Goal: Task Accomplishment & Management: Manage account settings

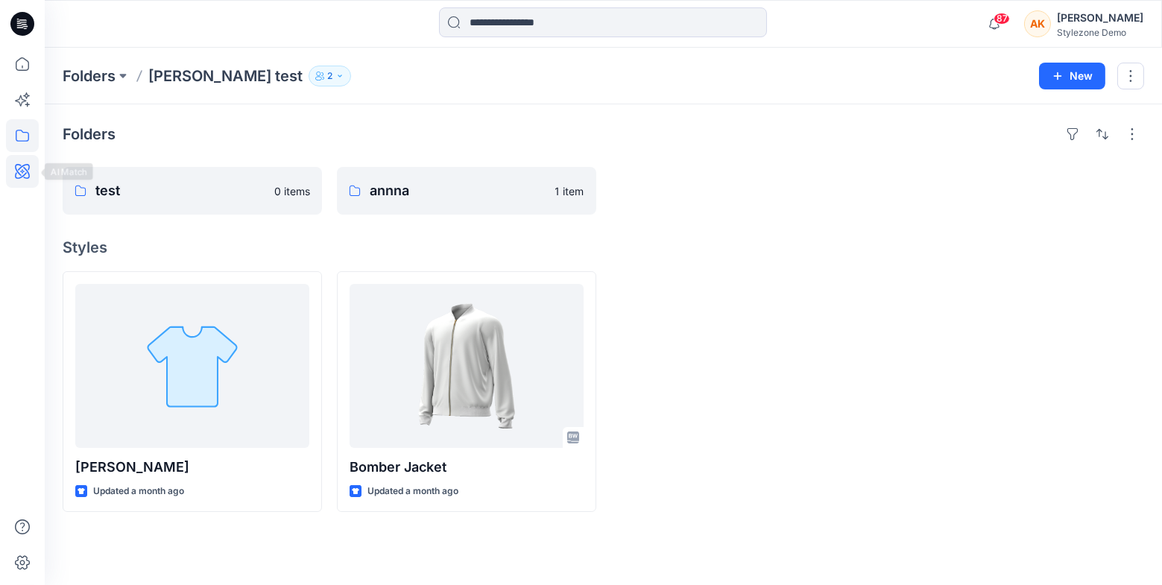
click at [24, 176] on icon at bounding box center [22, 171] width 33 height 33
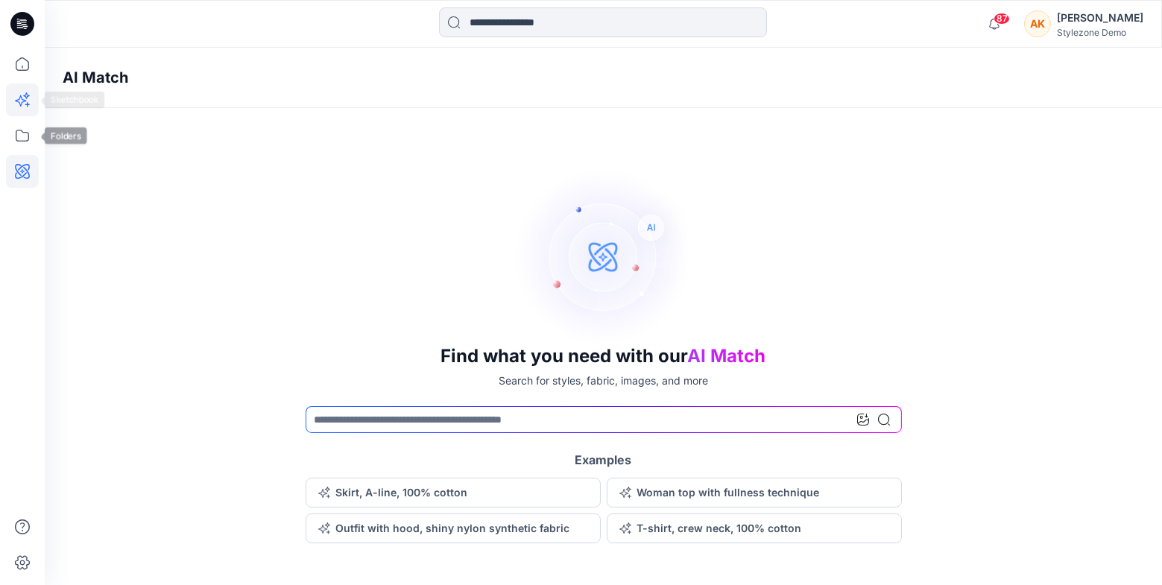
click at [19, 101] on icon at bounding box center [22, 99] width 33 height 33
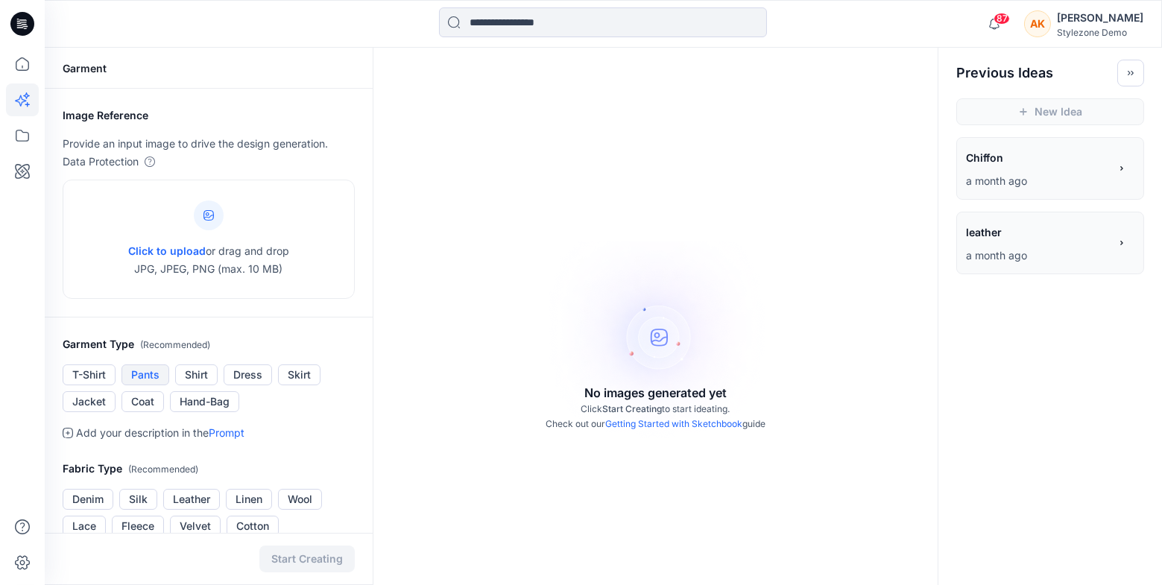
click at [148, 373] on button "Pants" at bounding box center [145, 374] width 48 height 21
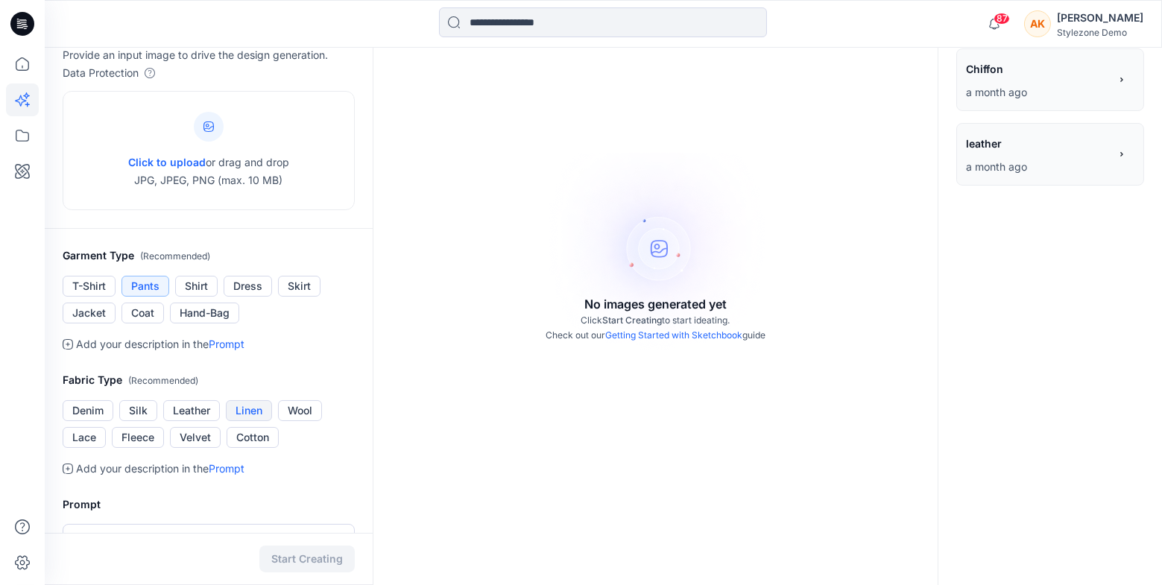
click at [240, 410] on button "Linen" at bounding box center [249, 410] width 46 height 21
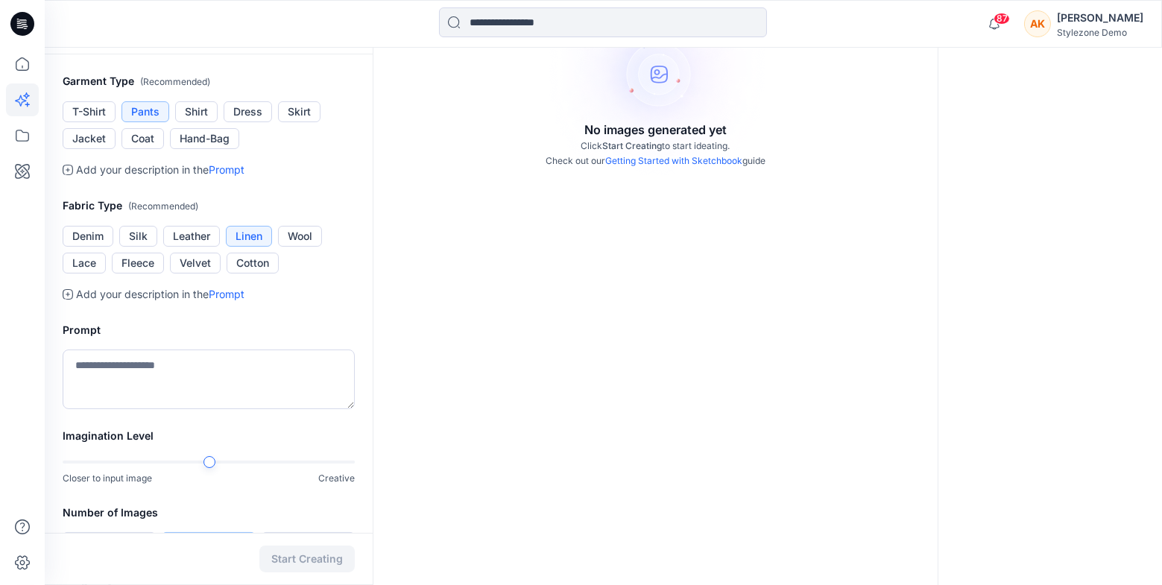
scroll to position [276, 0]
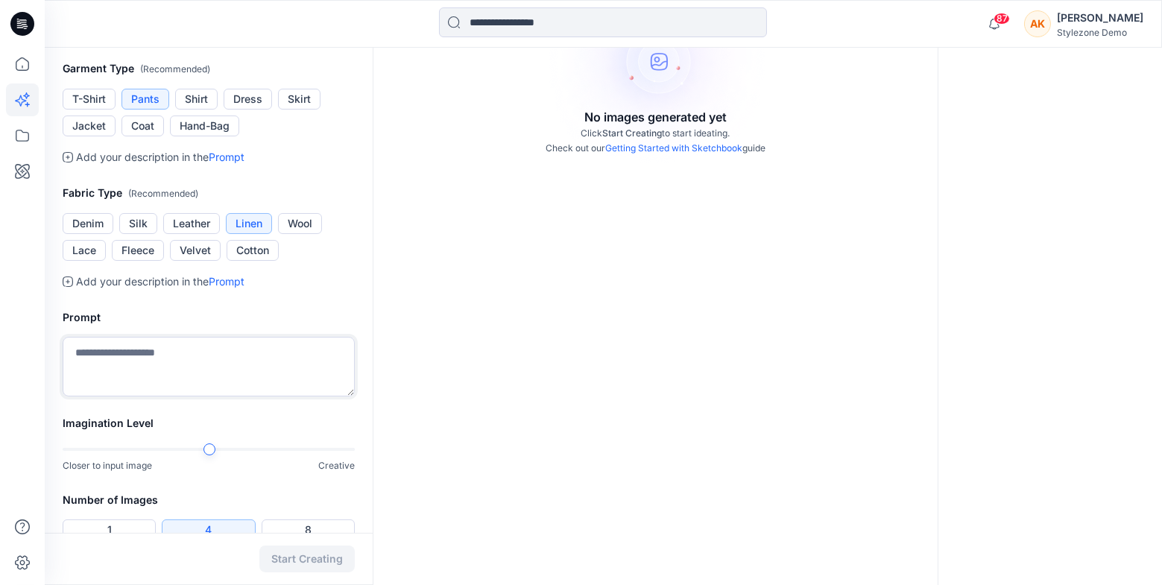
click at [241, 367] on textarea at bounding box center [209, 367] width 292 height 60
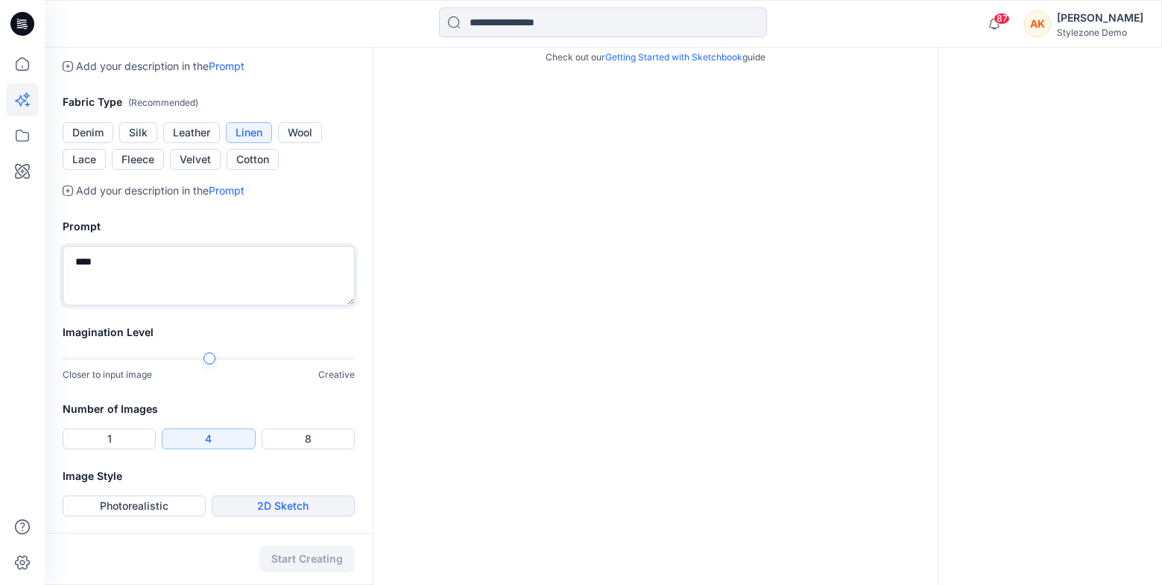
type textarea "****"
click at [248, 501] on button "2D Sketch" at bounding box center [283, 505] width 143 height 21
click at [325, 565] on div "Start Creating" at bounding box center [209, 559] width 328 height 52
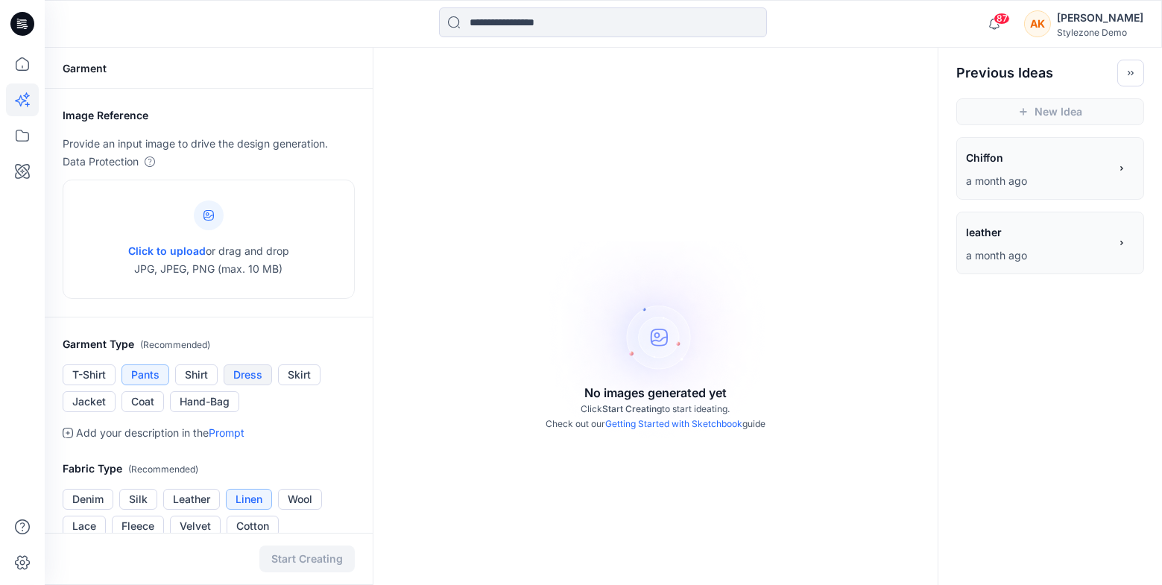
click at [262, 381] on button "Dress" at bounding box center [248, 374] width 48 height 21
click at [297, 275] on div "Click to upload or drag and drop JPG, JPEG, PNG (max. 10 MB)" at bounding box center [209, 239] width 292 height 119
click at [19, 60] on icon at bounding box center [22, 64] width 33 height 33
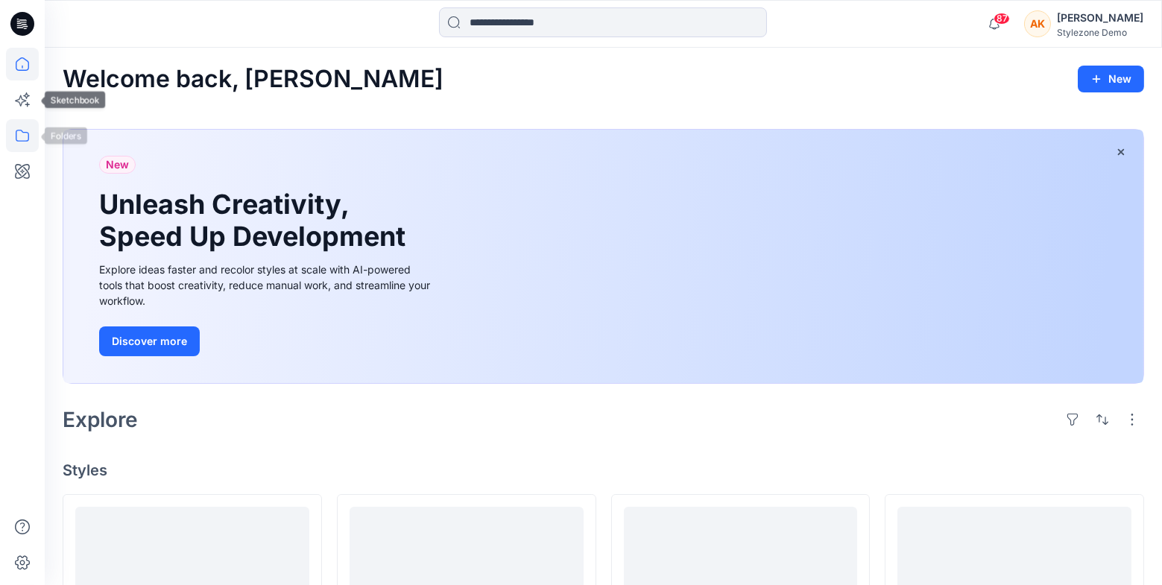
click at [22, 145] on icon at bounding box center [22, 135] width 33 height 33
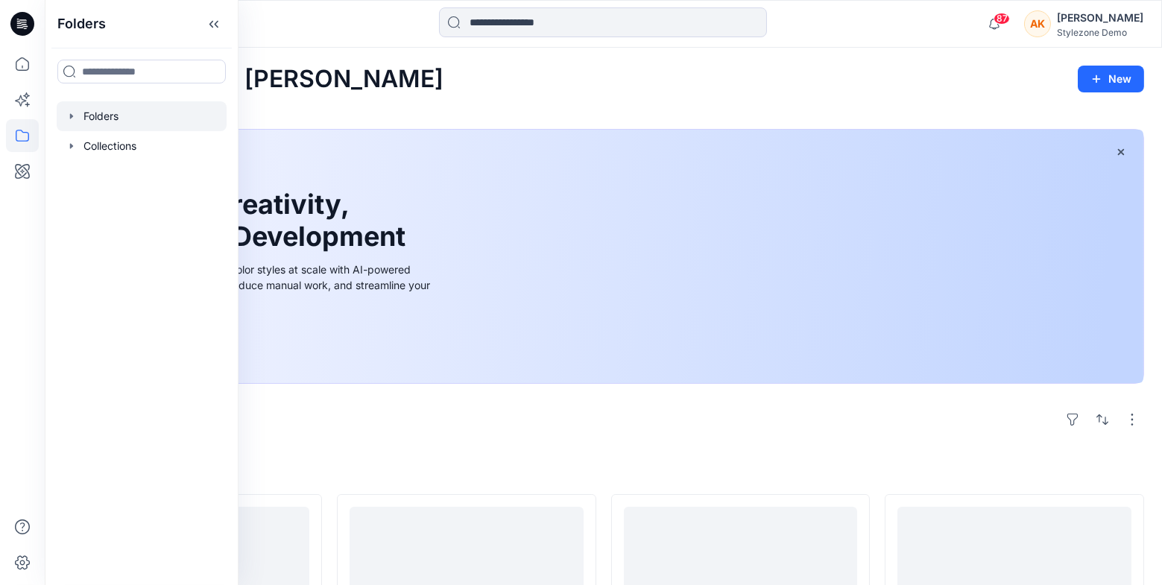
click at [72, 119] on icon "button" at bounding box center [72, 116] width 12 height 12
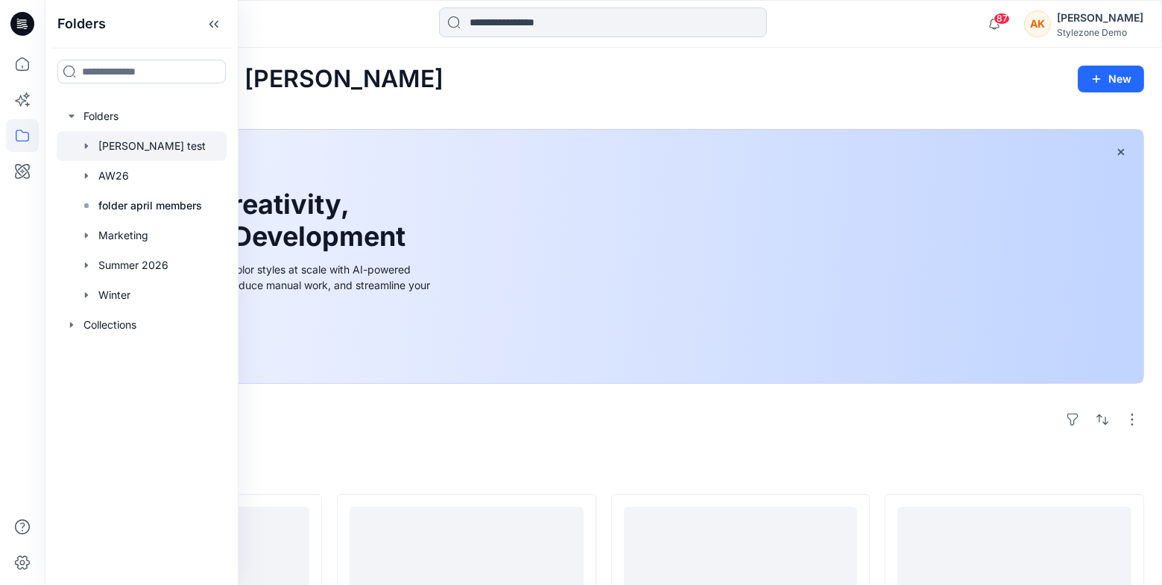
click at [105, 152] on div at bounding box center [142, 146] width 170 height 30
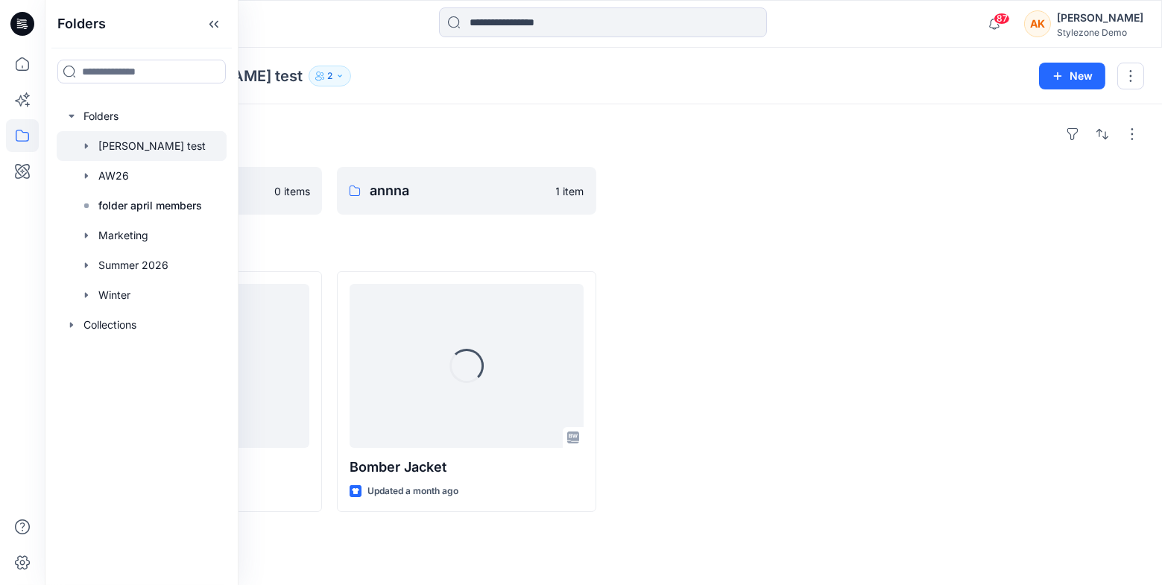
click at [409, 125] on div "Folders" at bounding box center [603, 134] width 1081 height 24
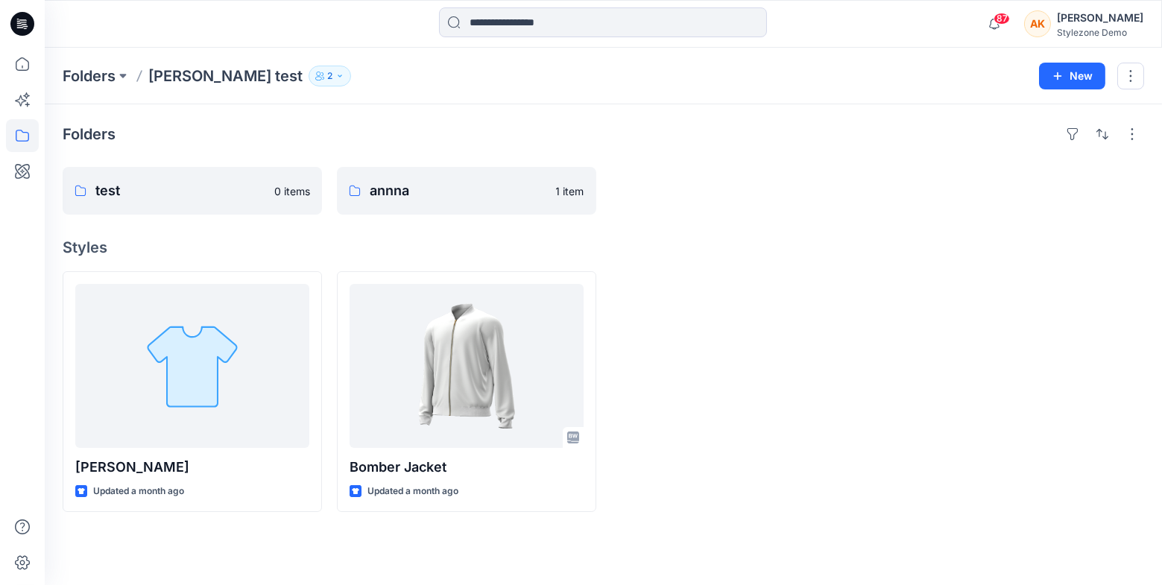
click at [308, 76] on button "2" at bounding box center [329, 76] width 42 height 21
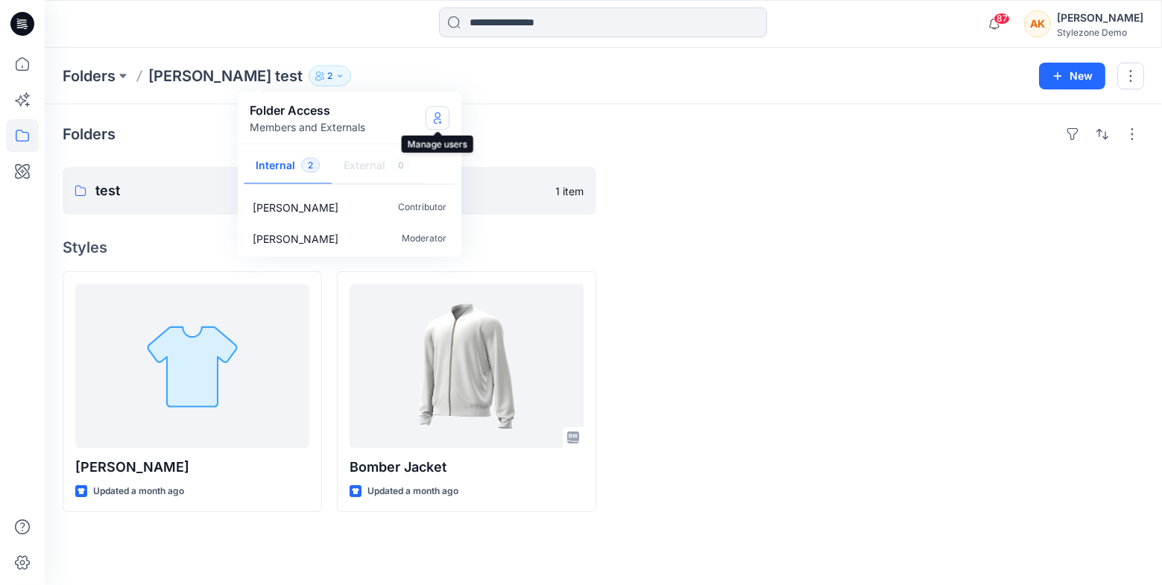
click at [434, 113] on icon "Manage Users" at bounding box center [437, 118] width 12 height 12
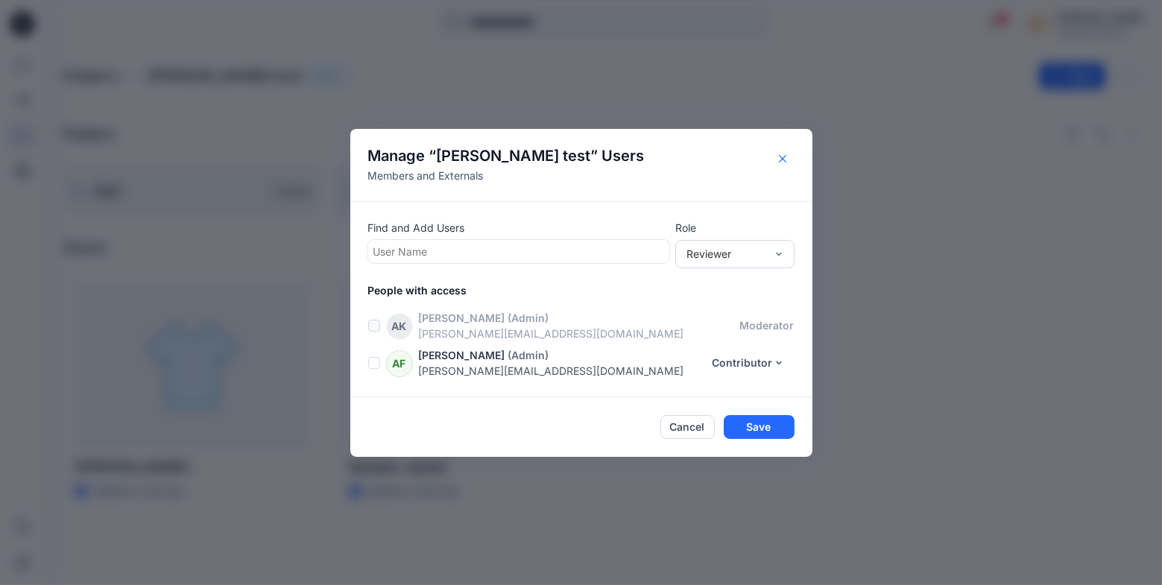
click at [776, 156] on button "Close" at bounding box center [782, 159] width 24 height 24
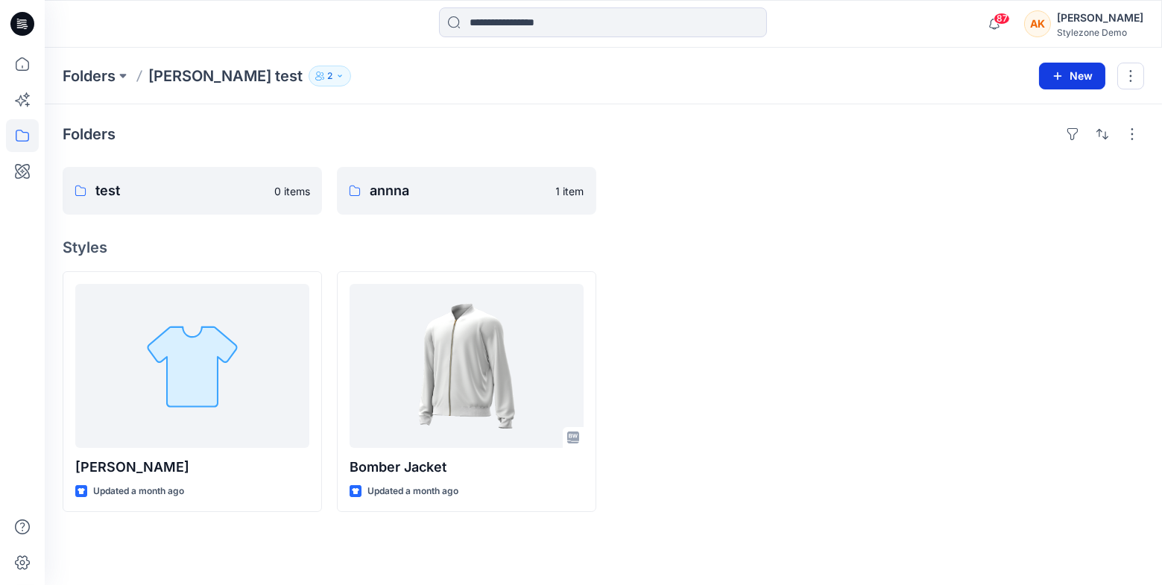
click at [1064, 80] on button "New" at bounding box center [1072, 76] width 66 height 27
click at [1045, 139] on p "New Folder" at bounding box center [1028, 142] width 55 height 16
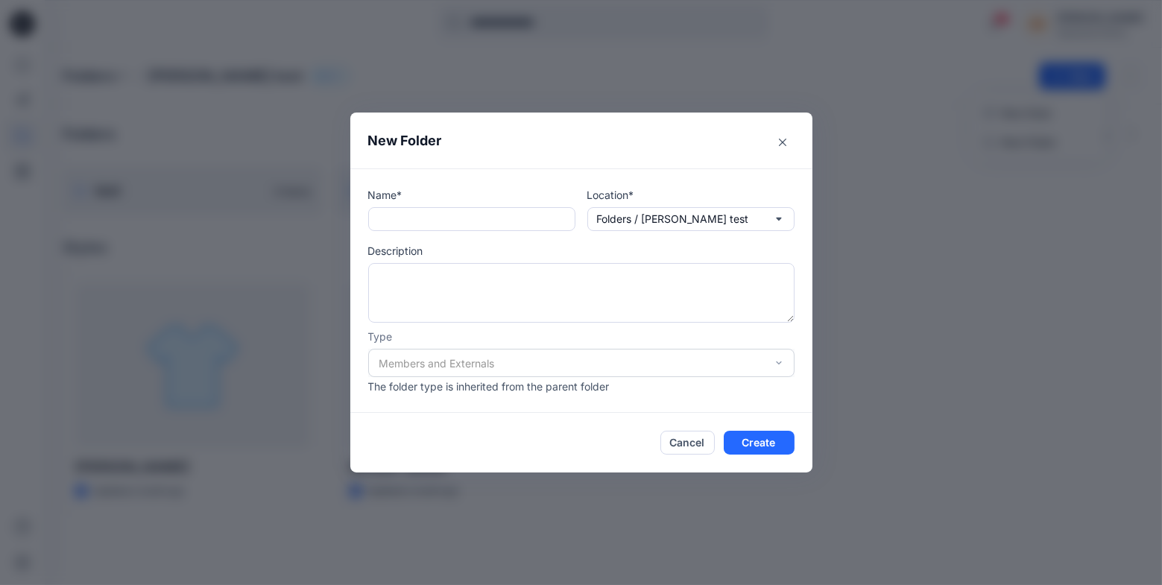
click at [1001, 159] on div "New Folder Name* Location* Folders / [PERSON_NAME] test Description Type Member…" at bounding box center [581, 292] width 1162 height 585
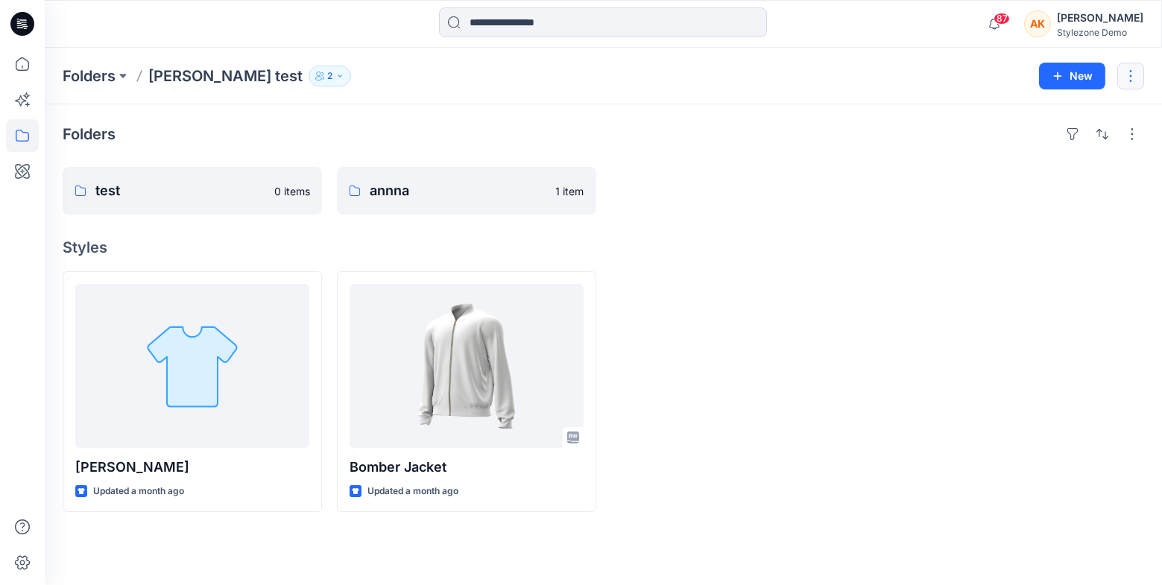
click at [1134, 83] on button "button" at bounding box center [1130, 76] width 27 height 27
click at [1097, 118] on button "Edit" at bounding box center [1060, 112] width 161 height 28
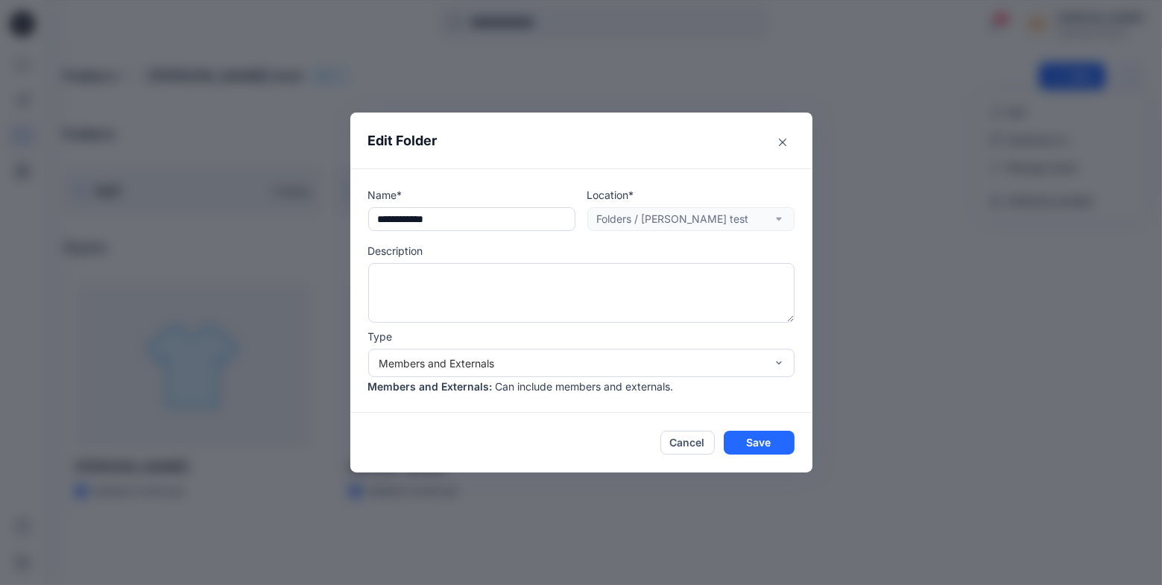
click at [1057, 76] on div "**********" at bounding box center [581, 292] width 1162 height 585
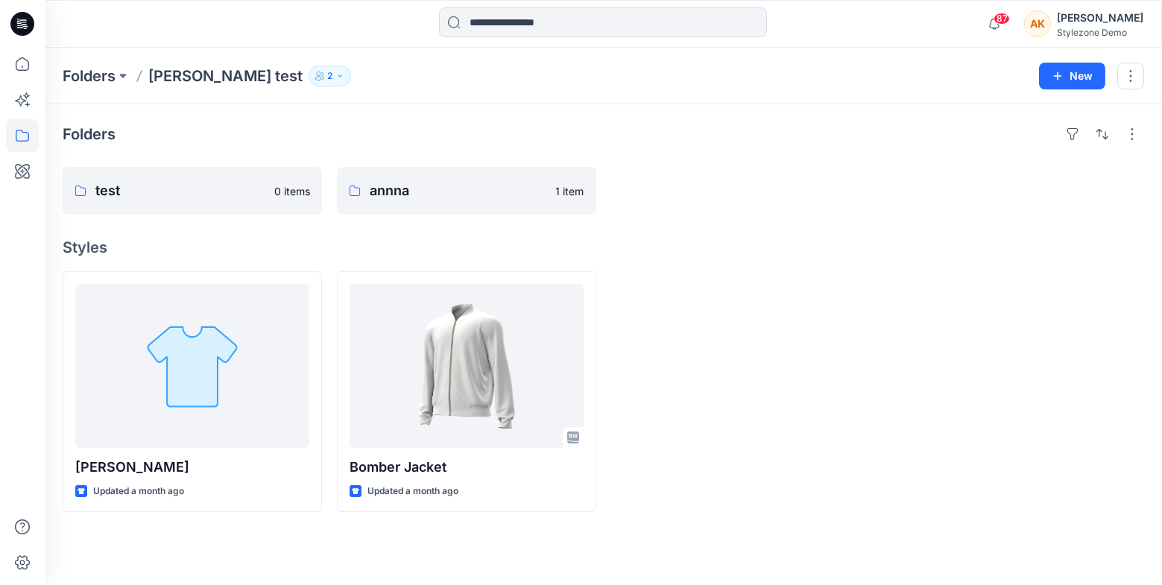
click at [1090, 27] on div "Stylezone Demo" at bounding box center [1099, 32] width 86 height 11
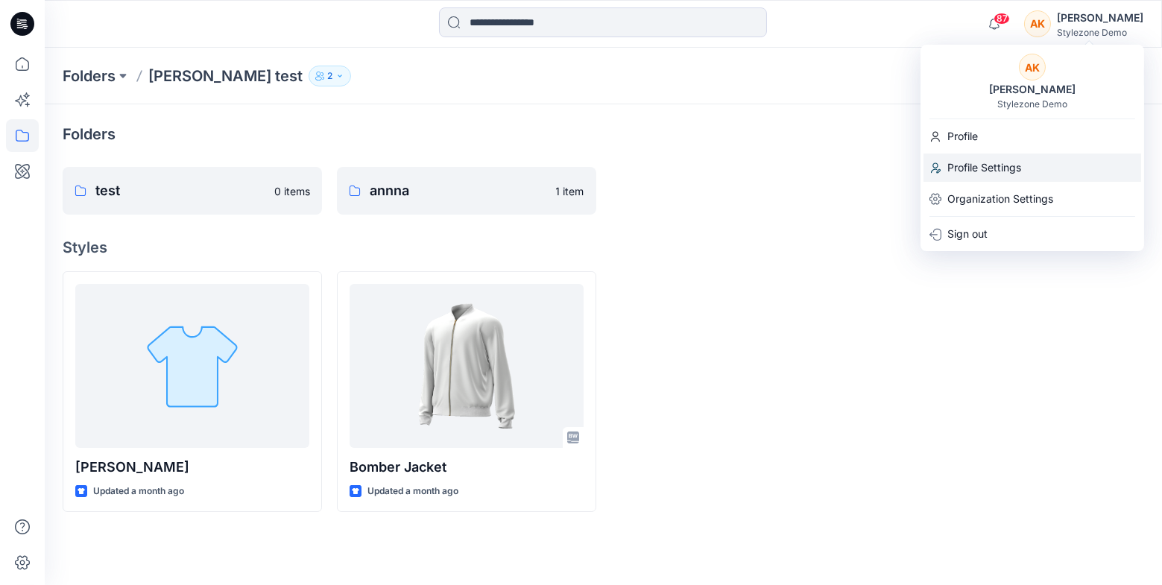
click at [1033, 168] on div "Profile Settings" at bounding box center [1032, 167] width 218 height 28
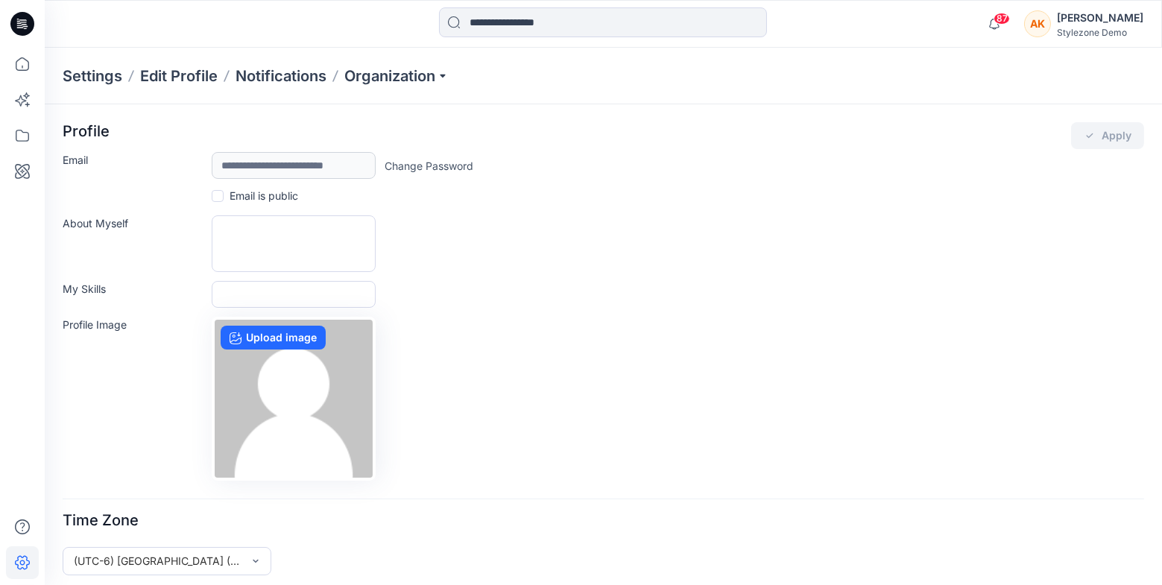
scroll to position [7, 0]
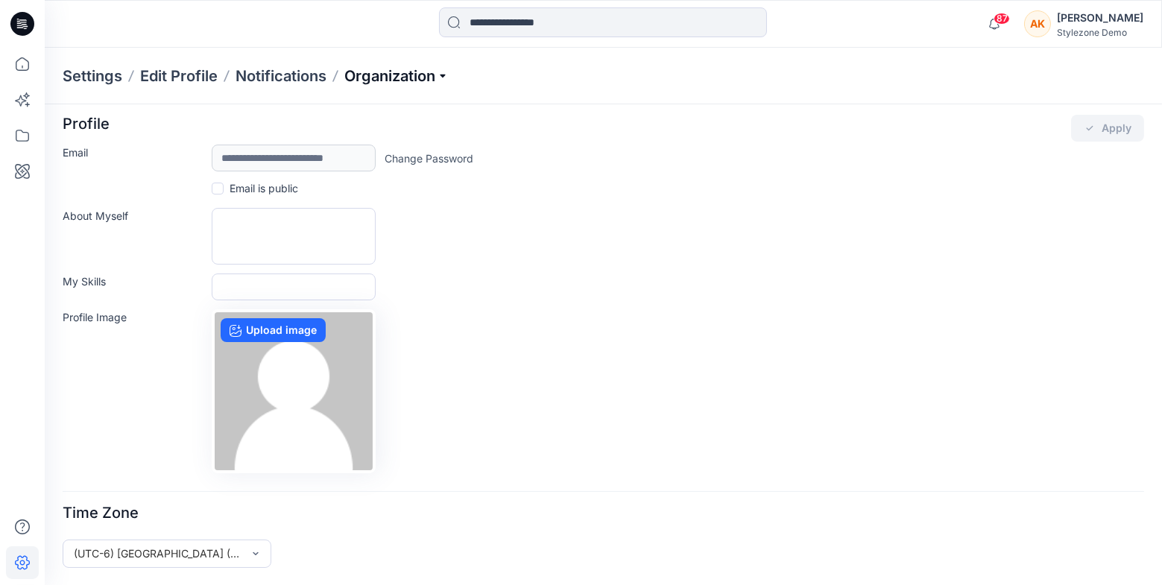
click at [395, 75] on p "Organization" at bounding box center [396, 76] width 104 height 21
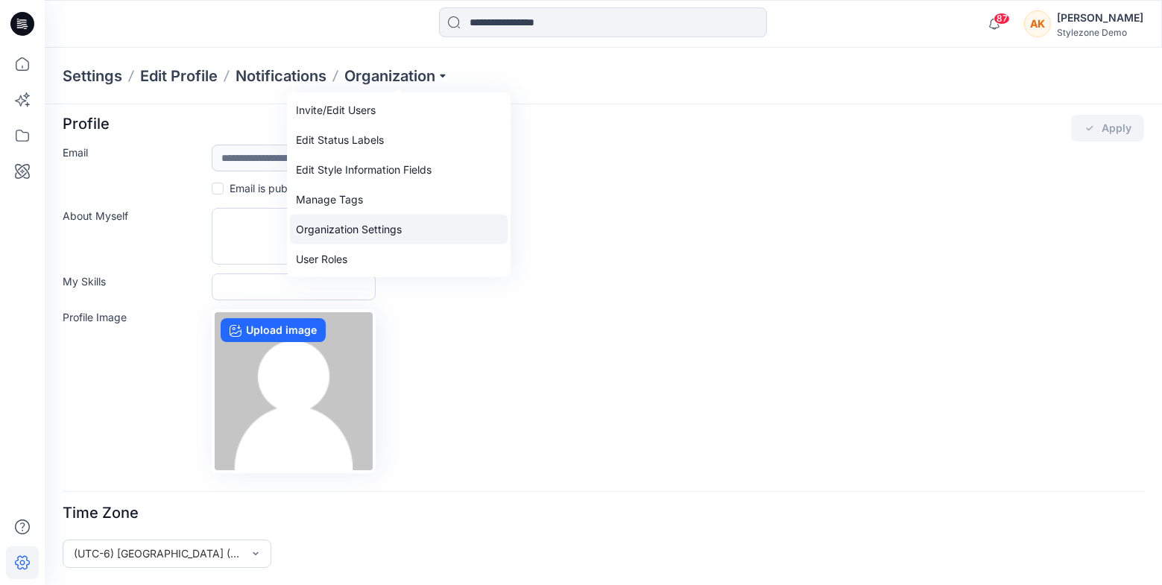
click at [380, 231] on link "Organization Settings" at bounding box center [399, 230] width 218 height 30
